Goal: Task Accomplishment & Management: Use online tool/utility

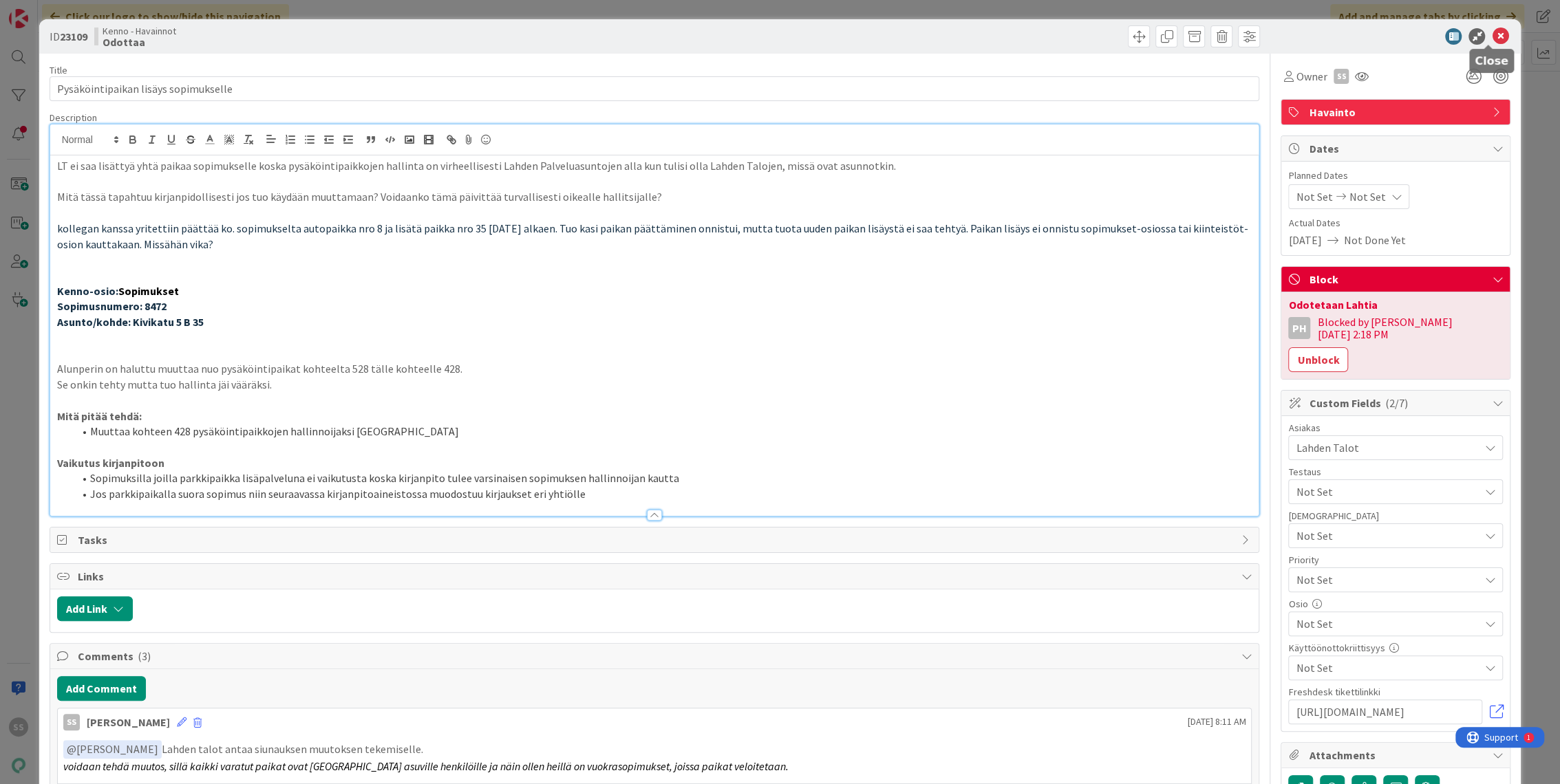
click at [1492, 36] on icon at bounding box center [1500, 36] width 17 height 17
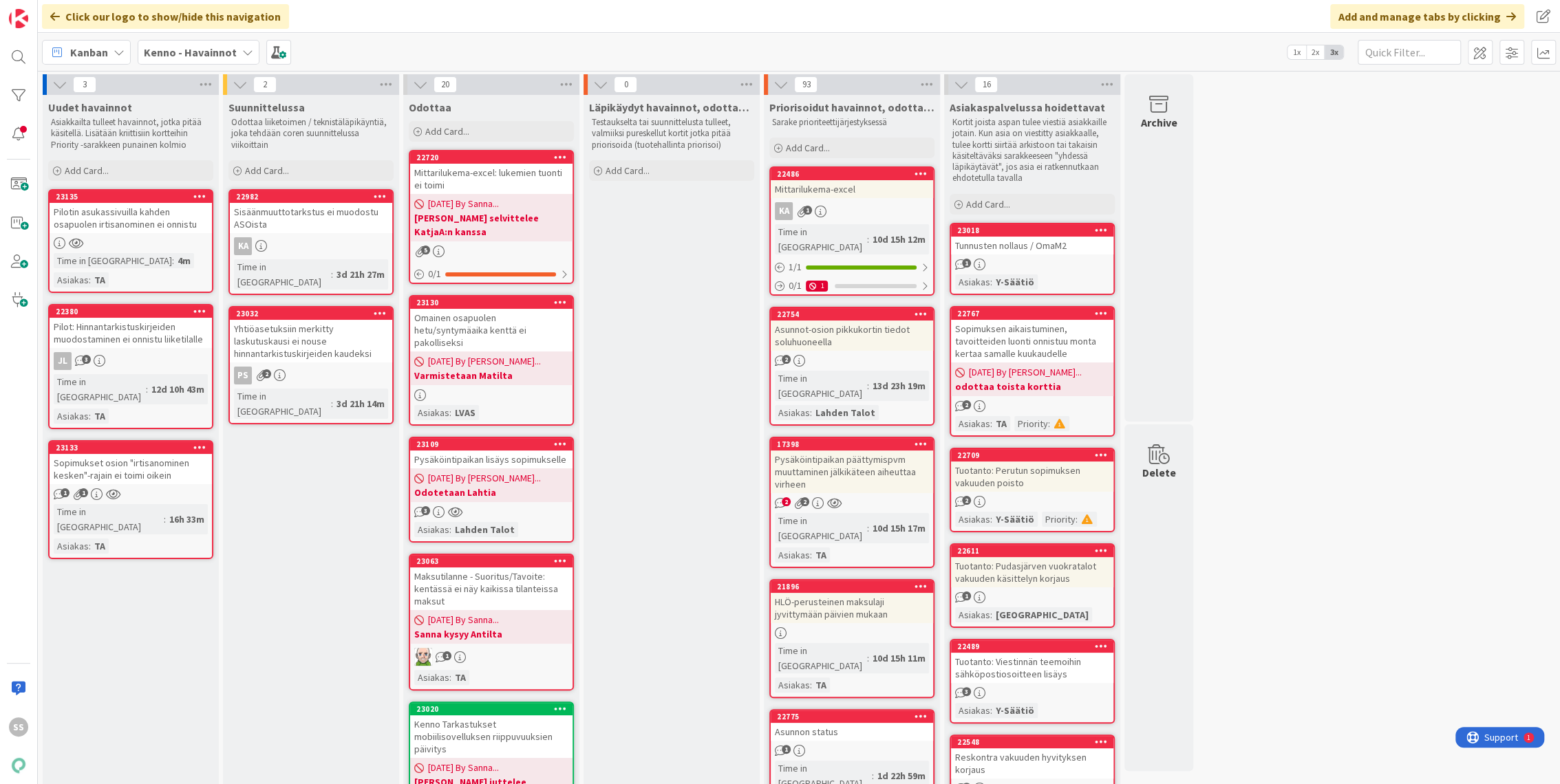
click at [162, 225] on div "Pilotin asukassivuilla kahden osapuolen irtisanominen ei onnistu" at bounding box center [130, 218] width 162 height 30
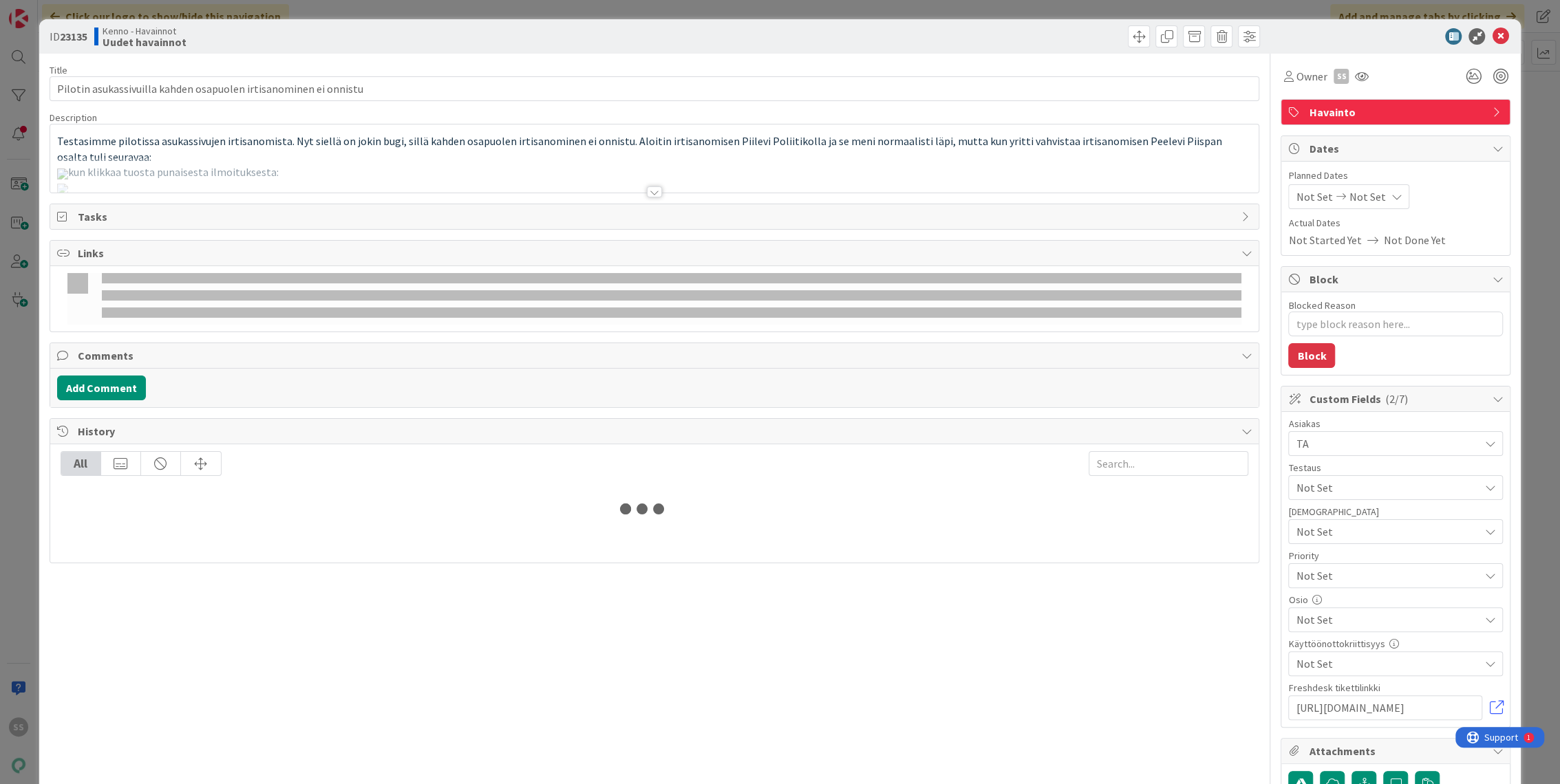
type textarea "x"
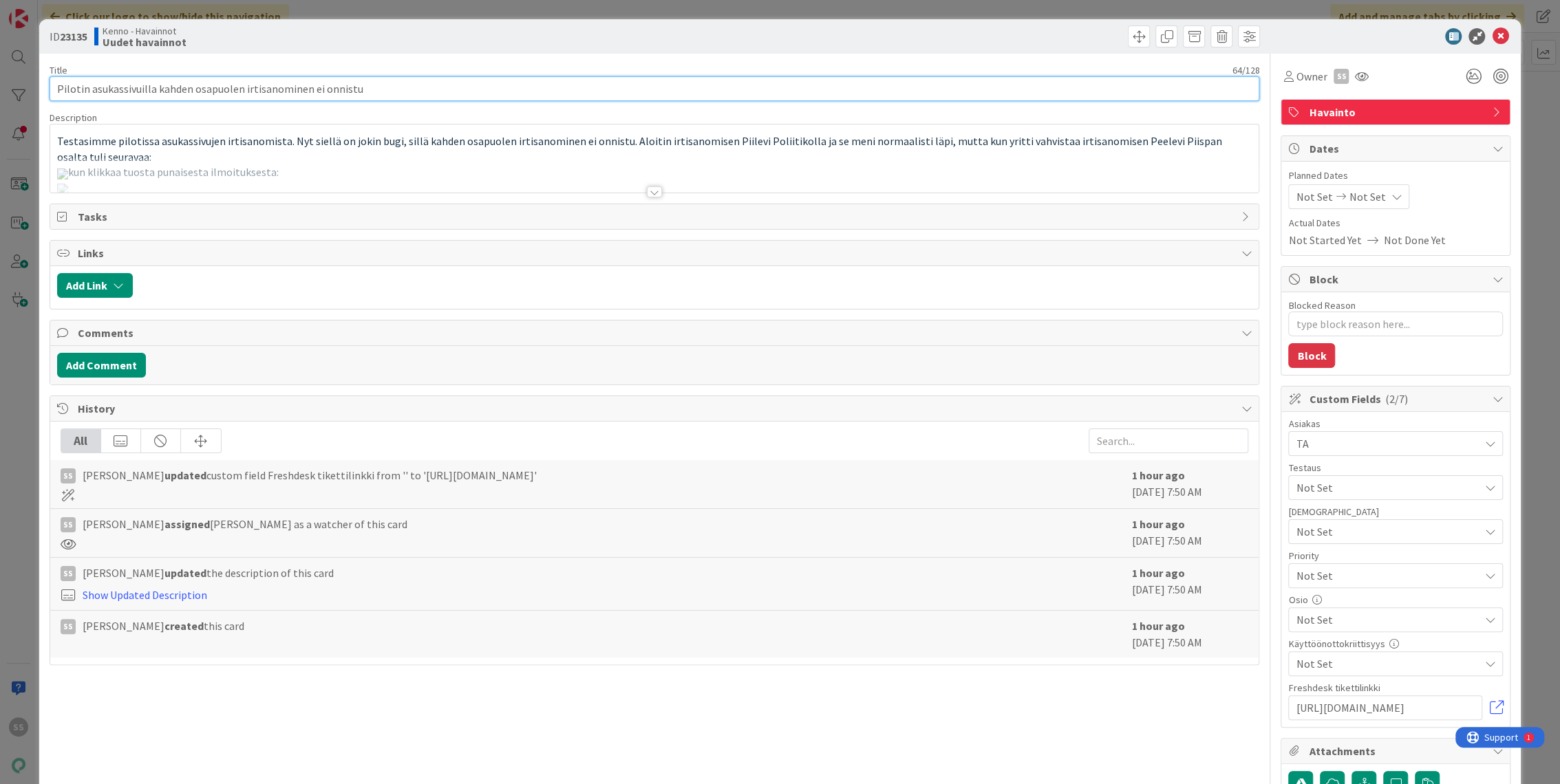
click at [411, 92] on input "Pilotin asukassivuilla kahden osapuolen irtisanominen ei onnistu" at bounding box center [655, 88] width 1211 height 25
type input "Pilotin asukassivuilla kahden osapuolen irtisanominen ei onnistu"
type textarea "x"
type input "Pilotin asukassivuilla kahden osapuolen irtisanominen ei onnistu /"
type textarea "x"
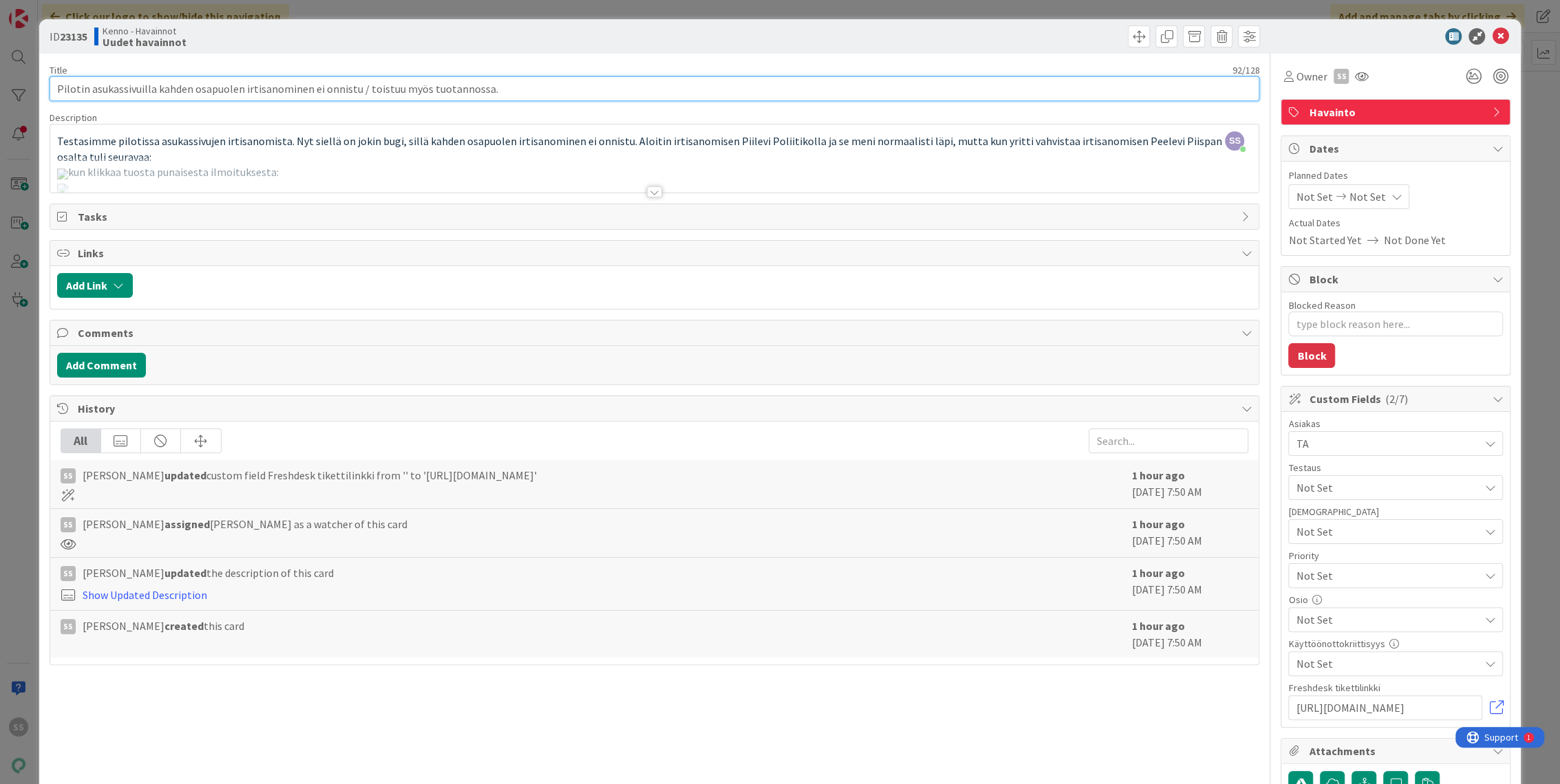
type input "Pilotin asukassivuilla kahden osapuolen irtisanominen ei onnistu / toistuu myös…"
type textarea "x"
type input "Pilotin asukassivuilla kahden osapuolen irtisanominen ei onnistu / toistuu myös…"
click at [1362, 580] on span "Not Set" at bounding box center [1384, 575] width 176 height 20
click at [1363, 633] on span "Critical" at bounding box center [1415, 633] width 159 height 20
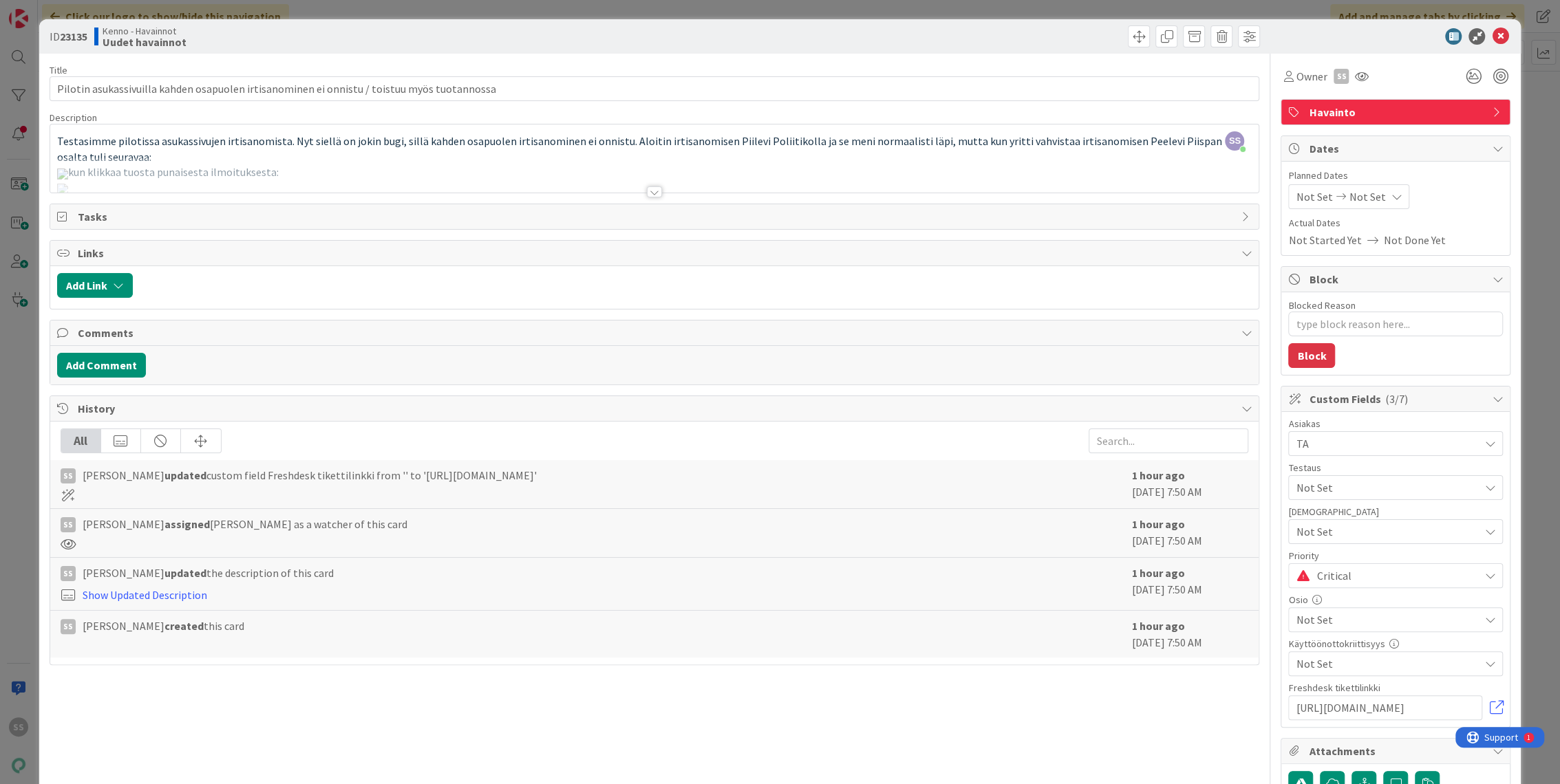
click at [1352, 575] on span "Critical" at bounding box center [1394, 575] width 156 height 20
click at [1337, 659] on span "High" at bounding box center [1415, 658] width 159 height 20
click at [647, 192] on div at bounding box center [654, 191] width 15 height 11
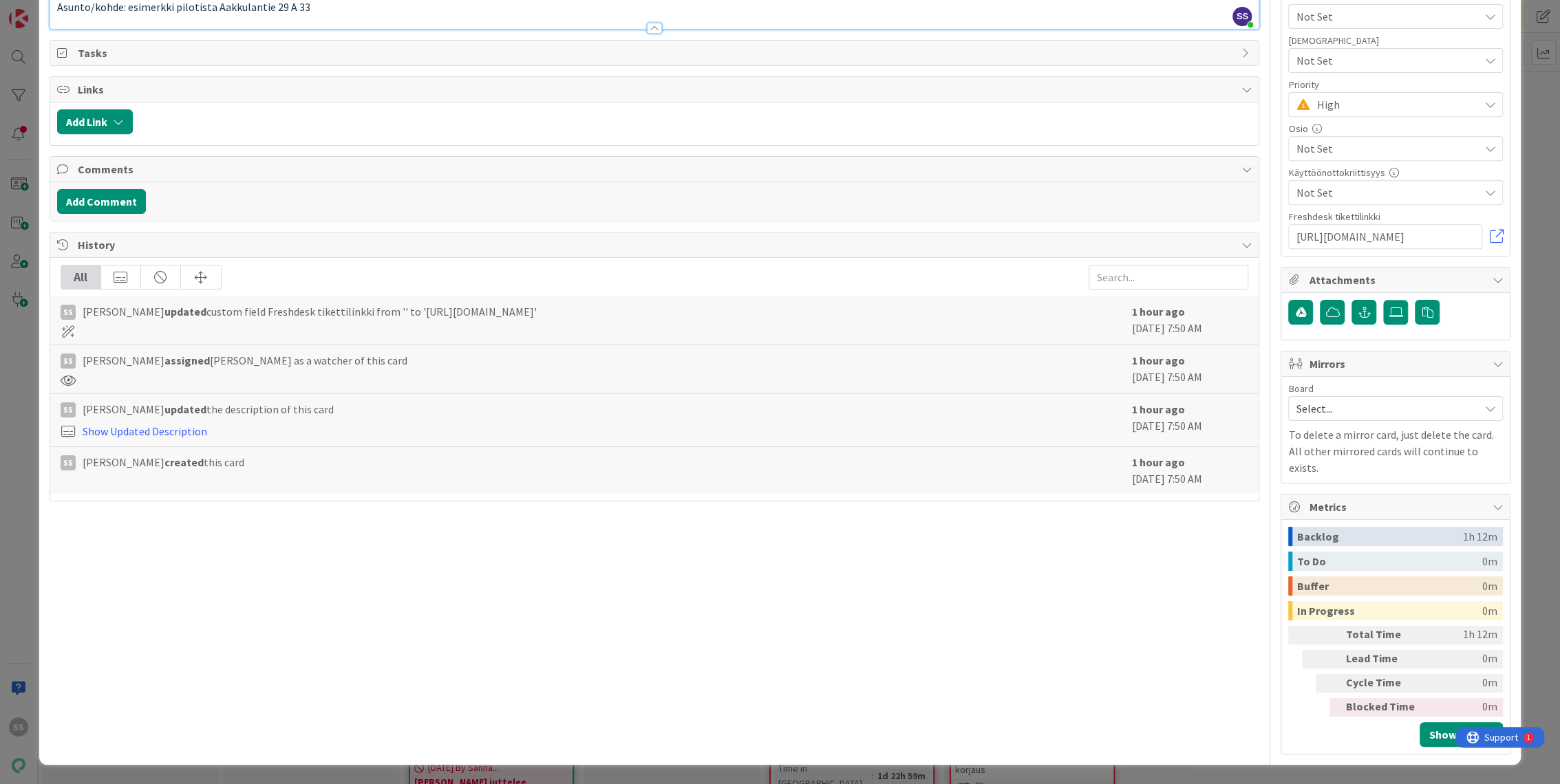
click at [354, 15] on p "Asunto/kohde: esimerkki pilotista Aakkulantie 29 A 33" at bounding box center [655, 7] width 1195 height 16
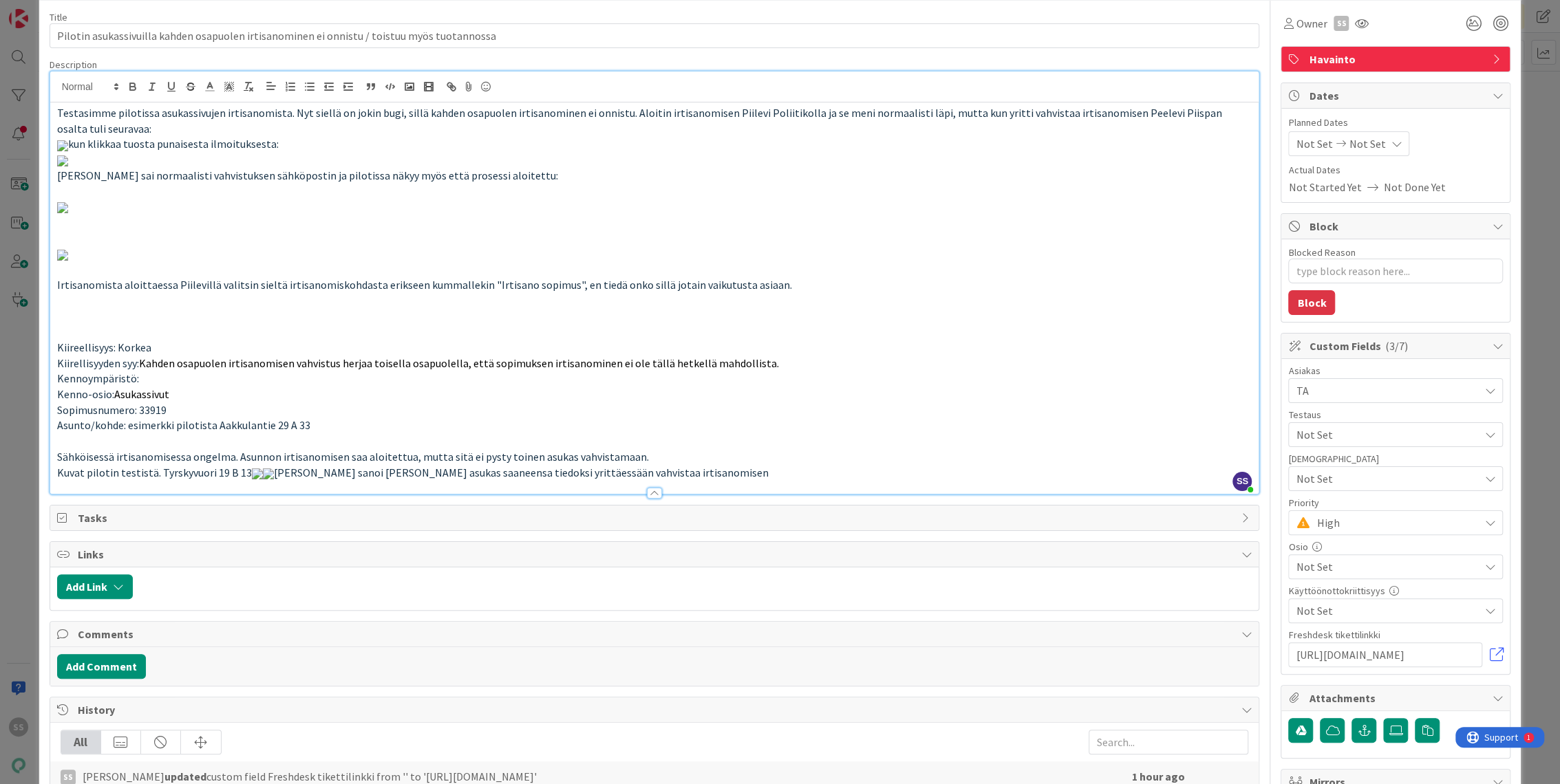
scroll to position [0, 0]
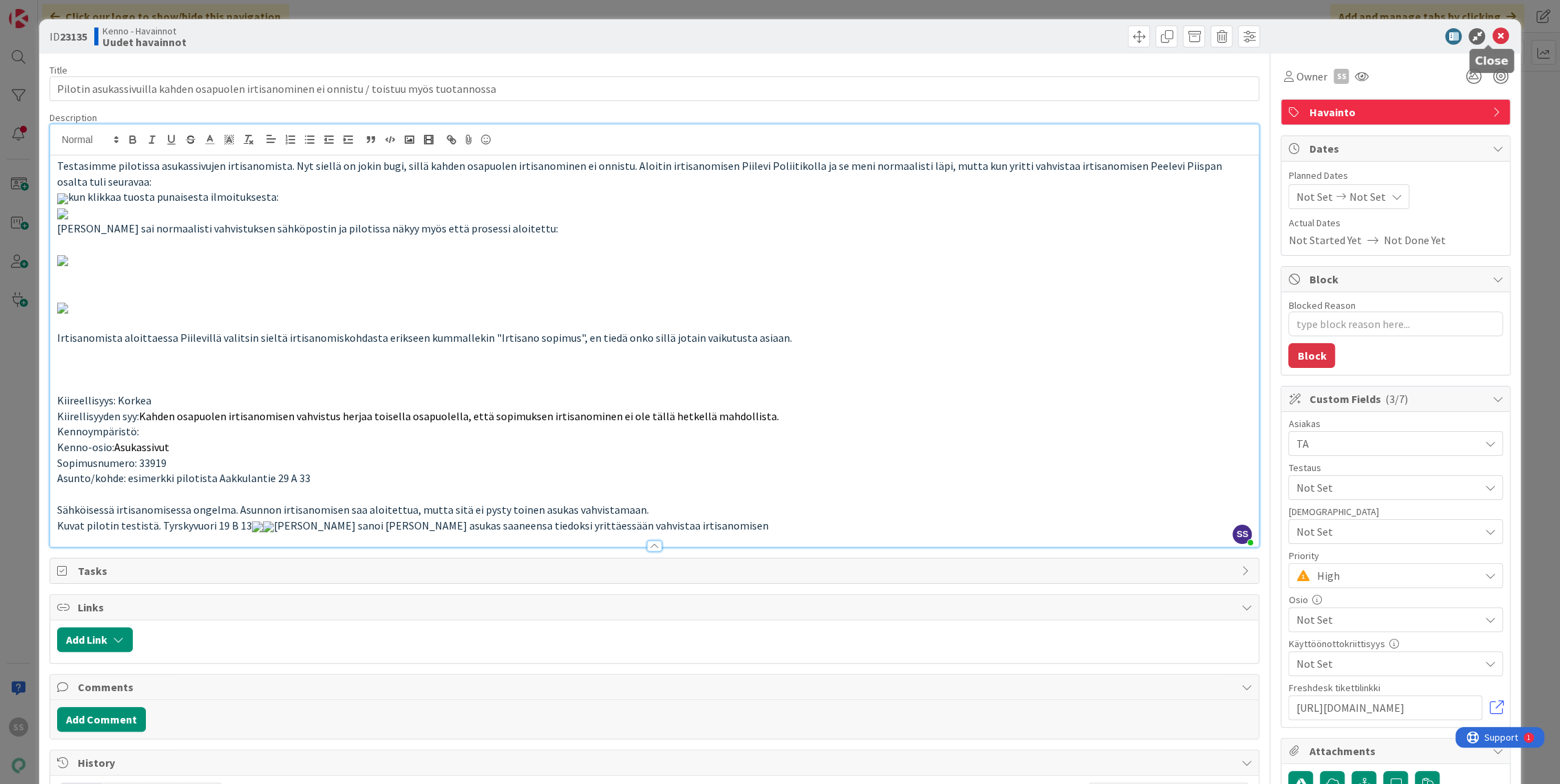
click at [1492, 35] on icon at bounding box center [1500, 36] width 17 height 17
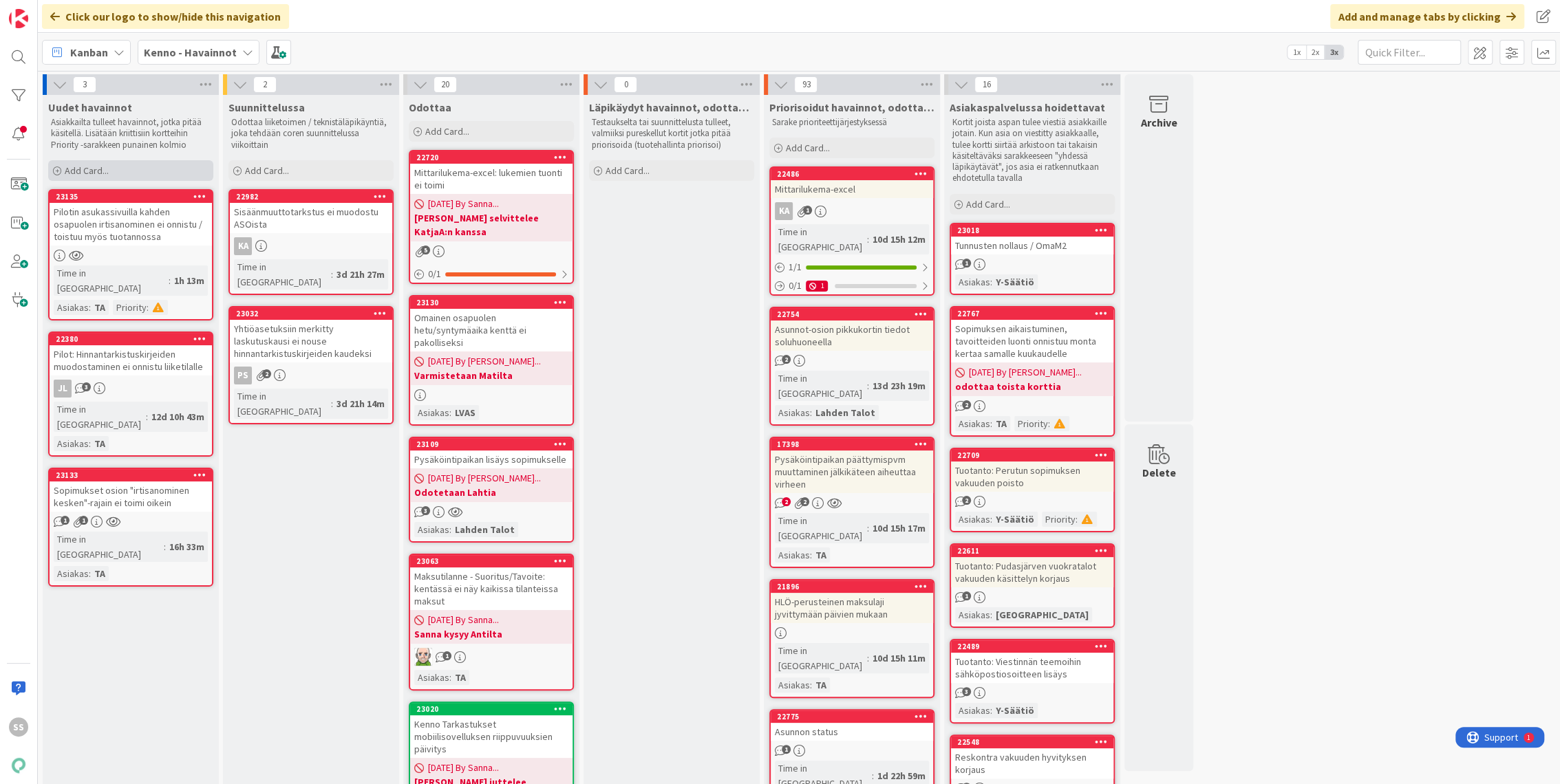
click at [110, 165] on div "Add Card..." at bounding box center [130, 170] width 165 height 20
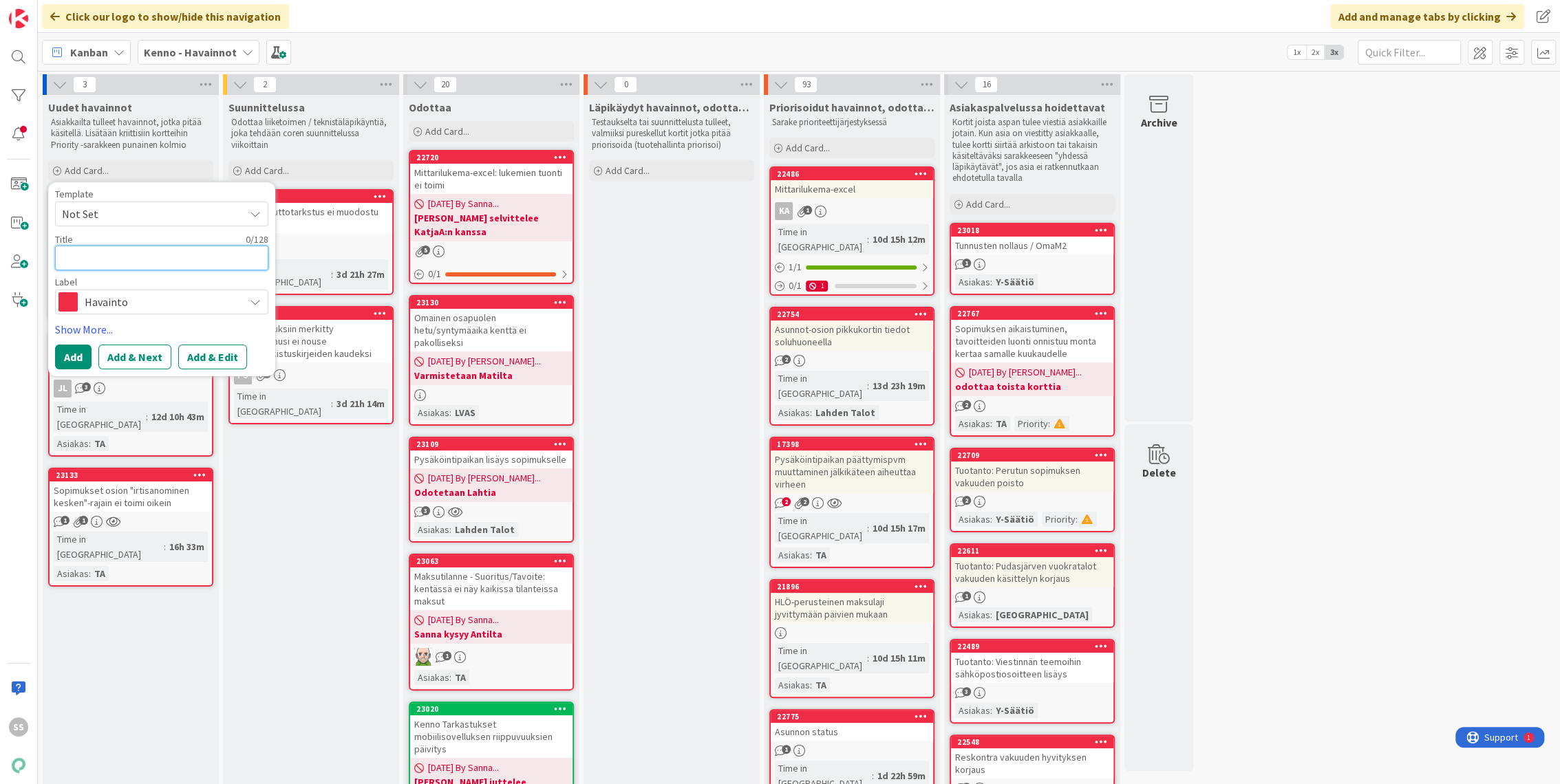
paste textarea "Velkasaldo virheellinen"
type textarea "x"
type textarea "Velkasaldo virheellinen"
click at [209, 359] on button "Add & Edit" at bounding box center [212, 357] width 69 height 25
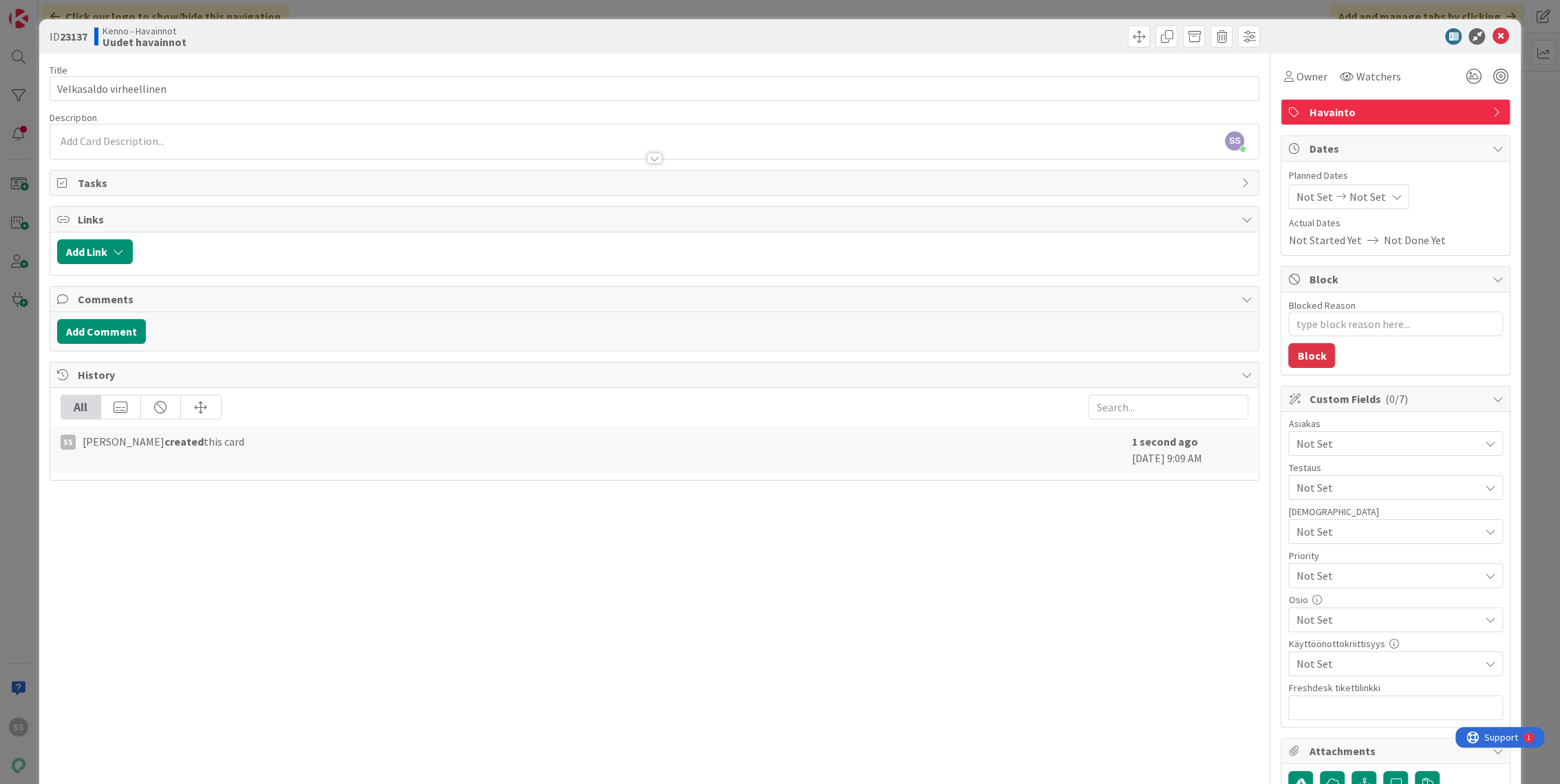
click at [167, 148] on div at bounding box center [655, 151] width 1209 height 14
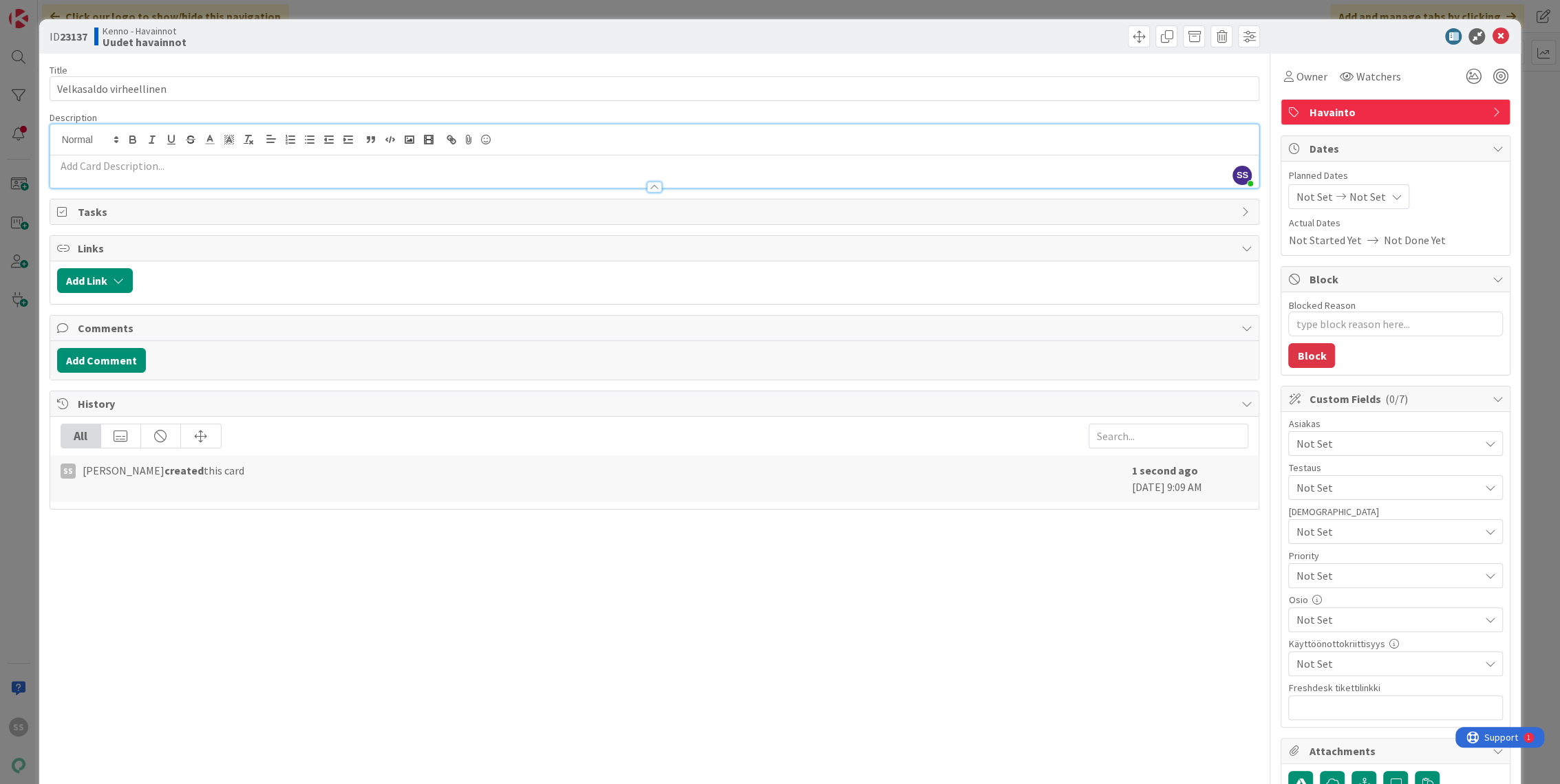
click at [201, 171] on p at bounding box center [655, 166] width 1195 height 16
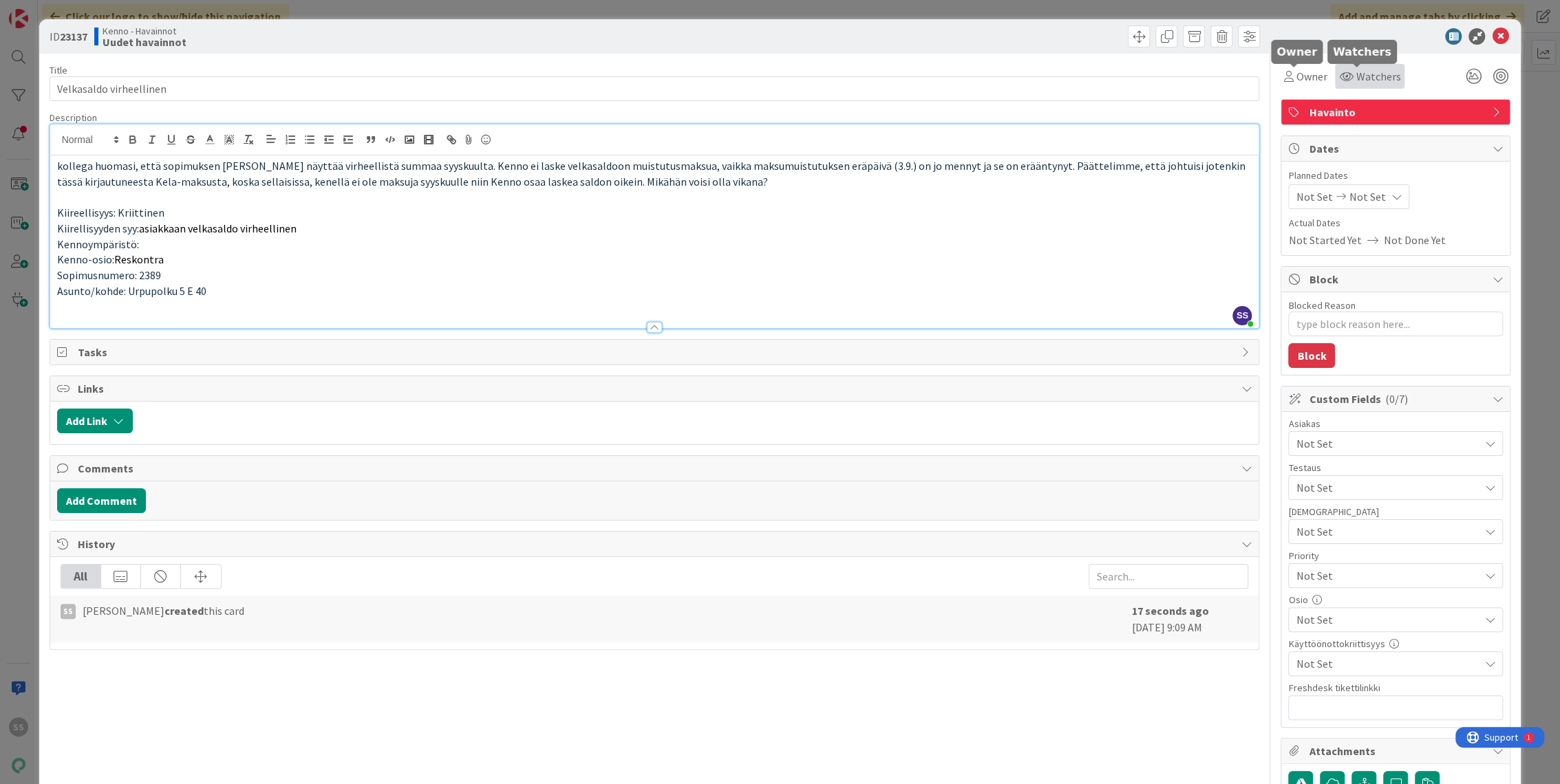
click at [1358, 75] on span "Watchers" at bounding box center [1378, 76] width 45 height 17
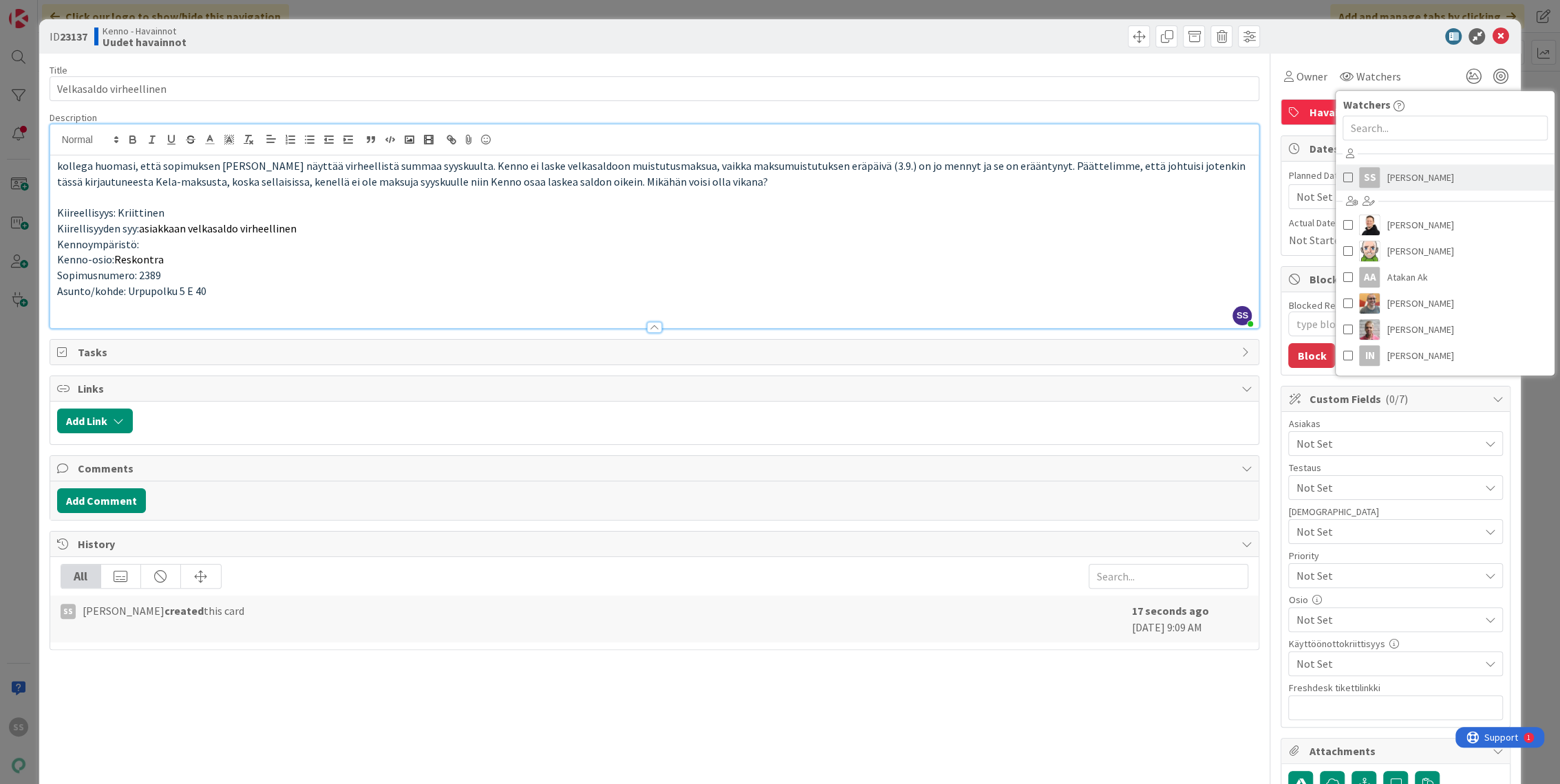
click at [1387, 168] on span "[PERSON_NAME]" at bounding box center [1420, 178] width 67 height 20
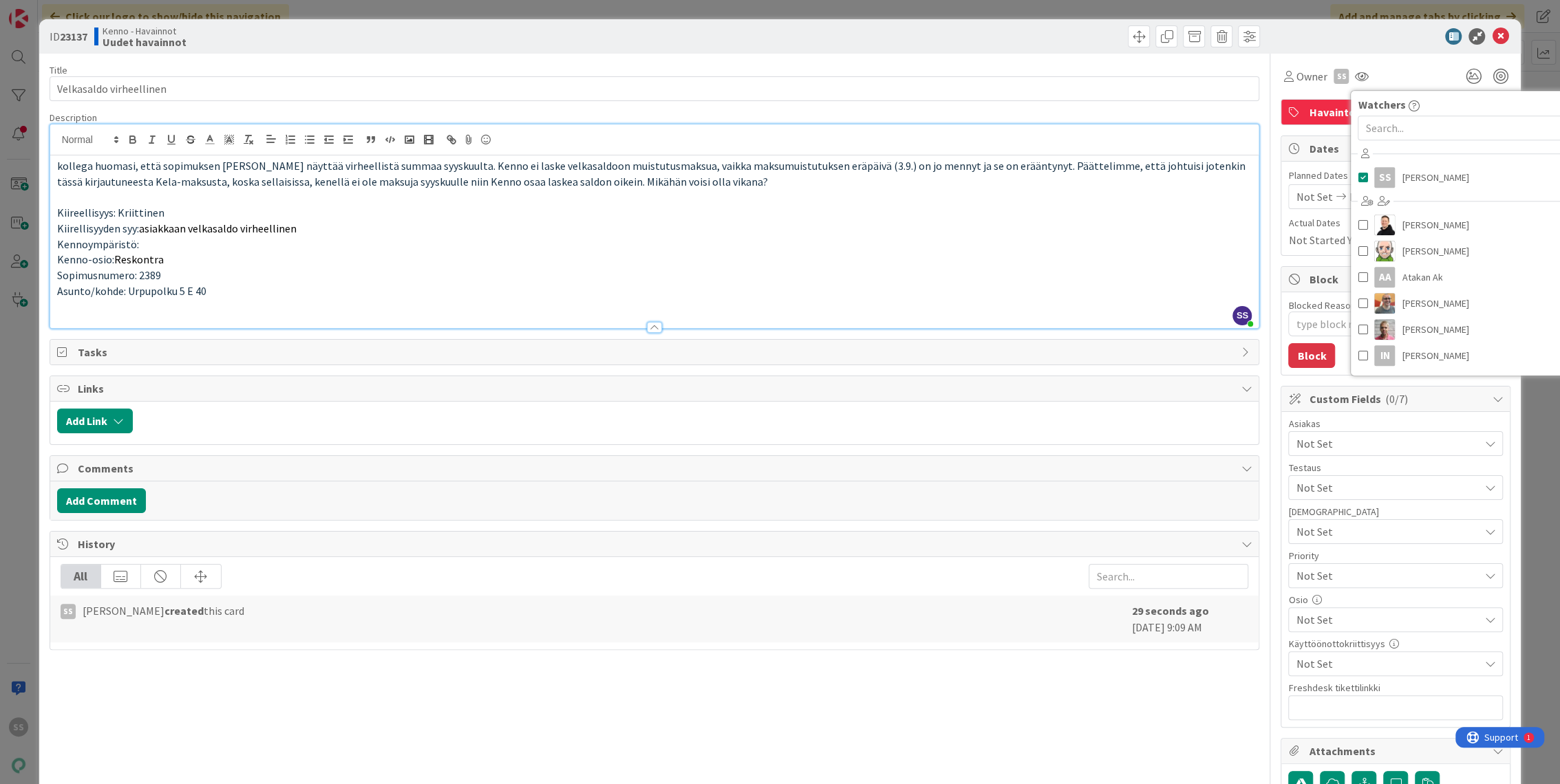
click at [1322, 438] on span "Not Set" at bounding box center [1387, 443] width 183 height 17
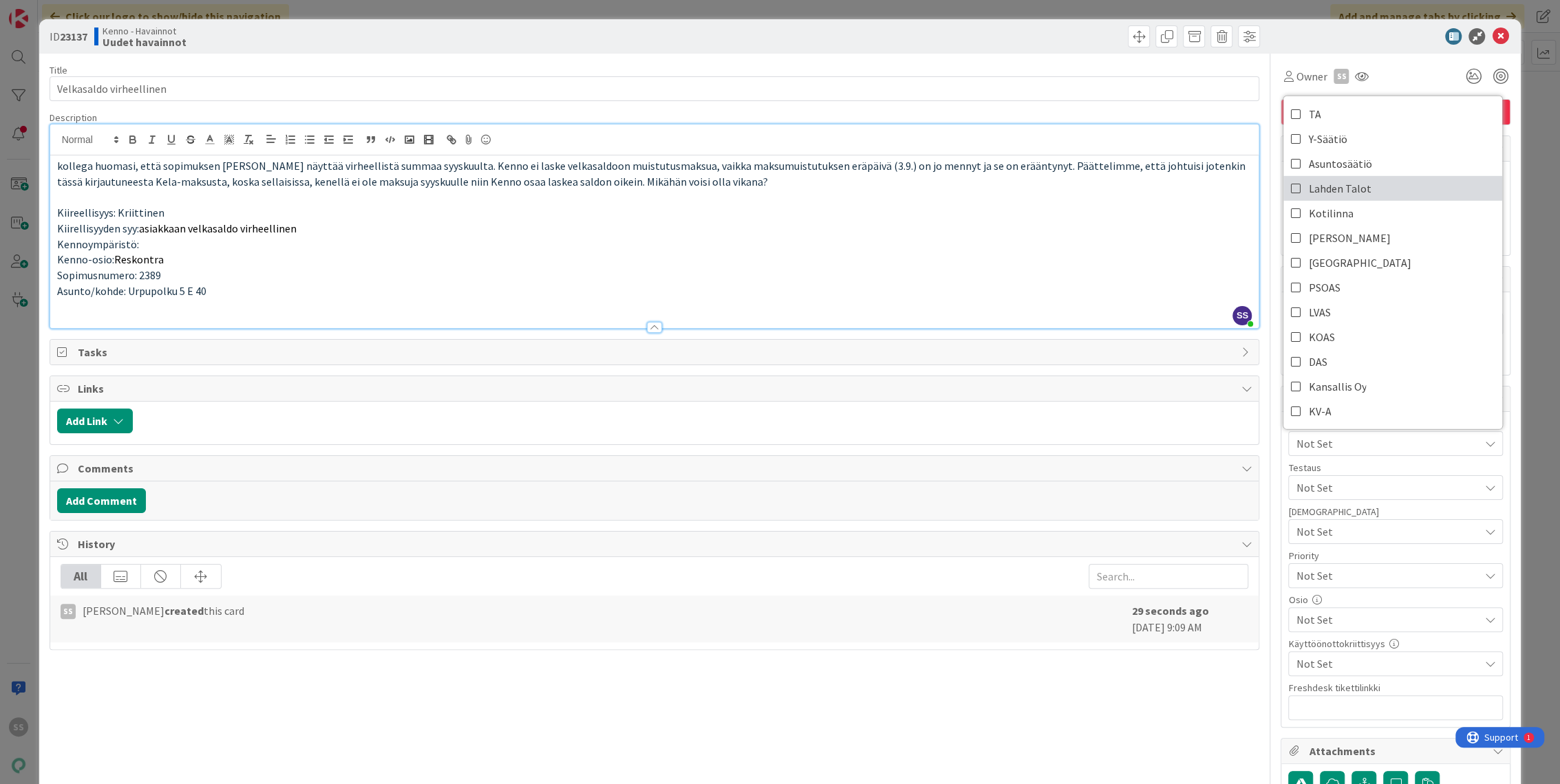
click at [1332, 188] on span "Lahden Talot" at bounding box center [1340, 188] width 62 height 20
type textarea "x"
click at [889, 248] on p "Kennoympäristö:" at bounding box center [655, 245] width 1195 height 16
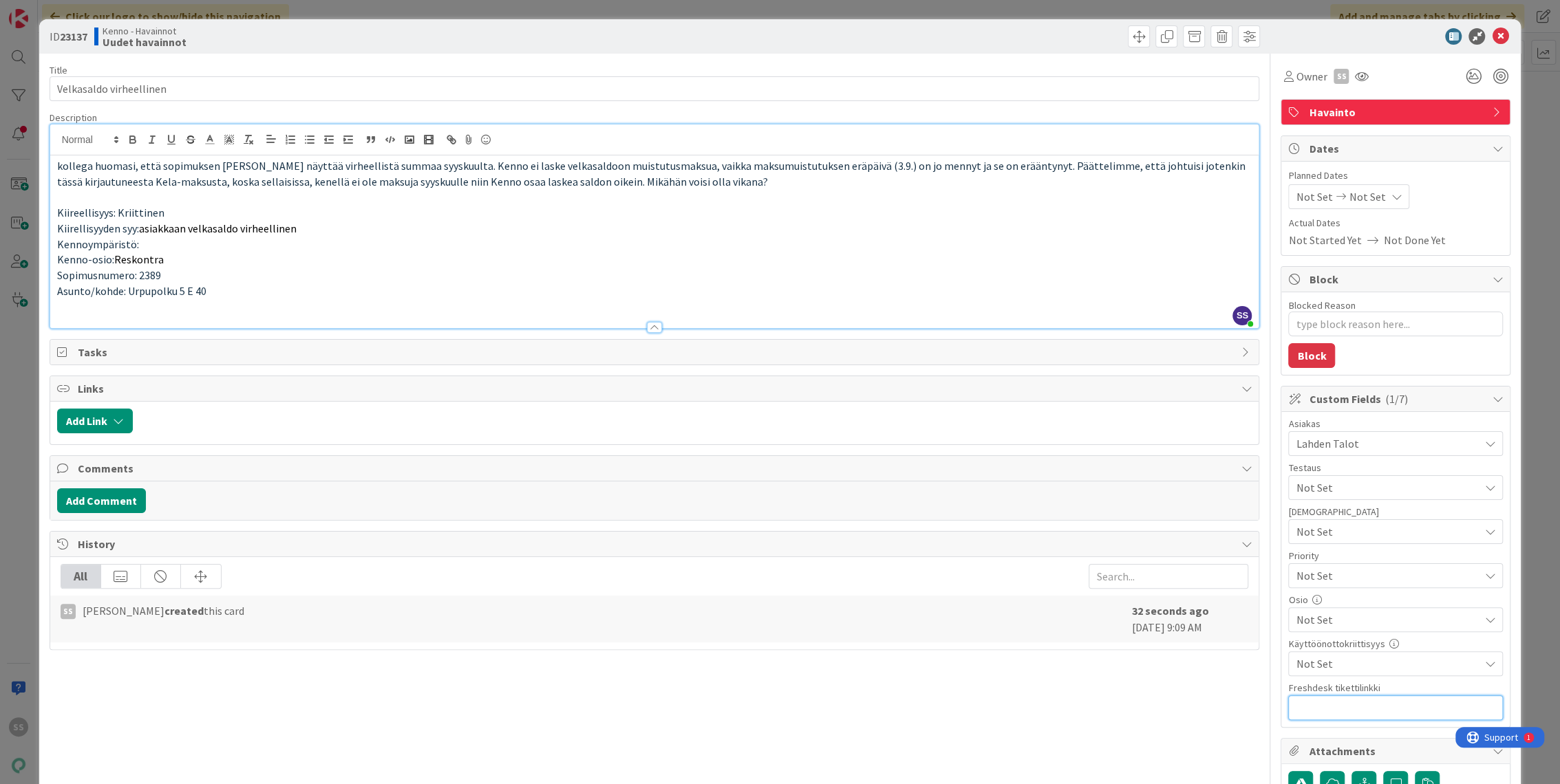
click at [1344, 706] on input "text" at bounding box center [1395, 708] width 215 height 25
paste input "[URL][DOMAIN_NAME]"
type input "[URL][DOMAIN_NAME]"
type textarea "x"
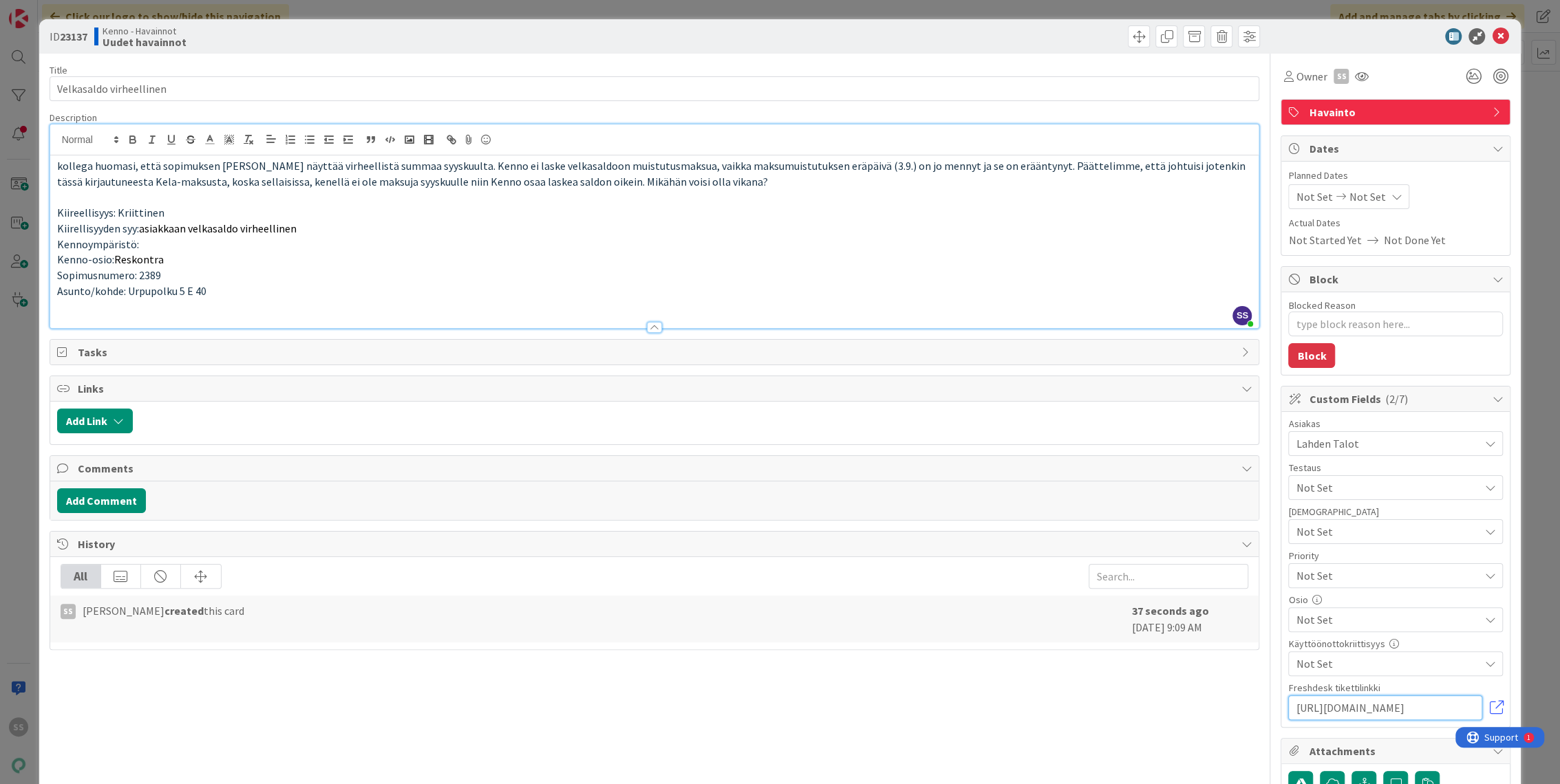
type input "[URL][DOMAIN_NAME]"
type textarea "x"
